Goal: Complete application form

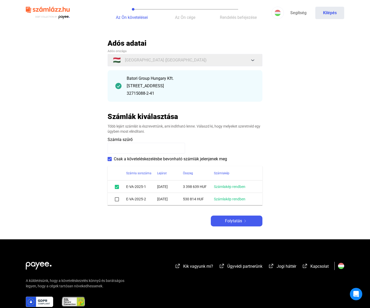
click at [115, 200] on span at bounding box center [117, 199] width 4 height 4
click at [227, 222] on span "Folytatás" at bounding box center [233, 221] width 17 height 6
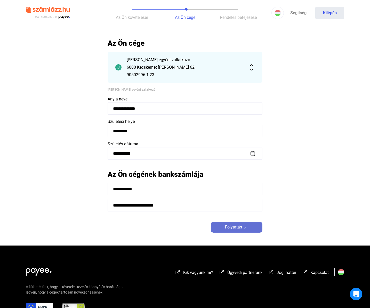
click at [243, 228] on img at bounding box center [245, 227] width 6 height 3
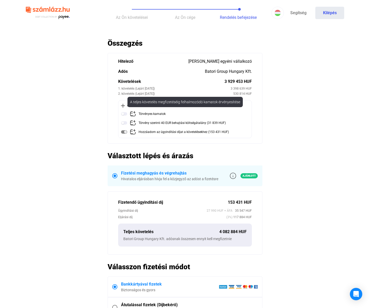
click at [124, 115] on img at bounding box center [124, 114] width 6 height 6
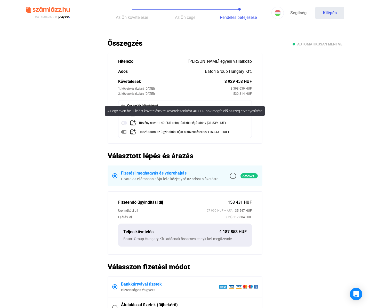
click at [124, 121] on img at bounding box center [124, 123] width 6 height 6
